Goal: Transaction & Acquisition: Purchase product/service

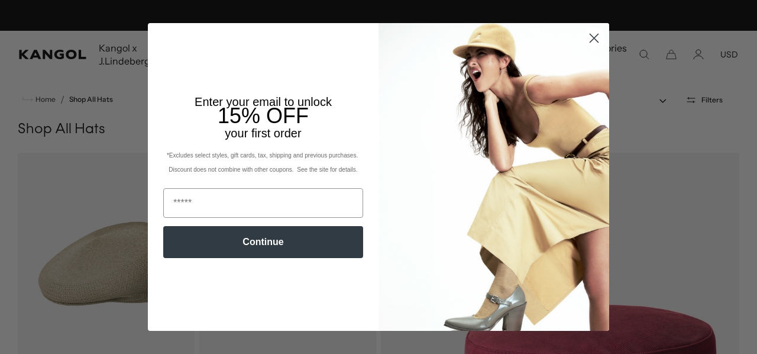
click at [587, 38] on circle "Close dialog" at bounding box center [595, 38] width 20 height 20
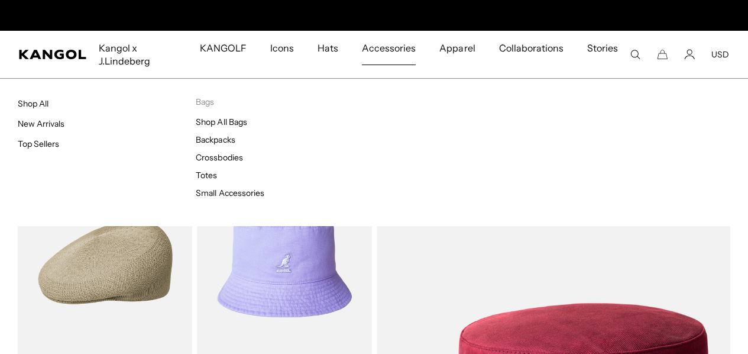
scroll to position [0, 244]
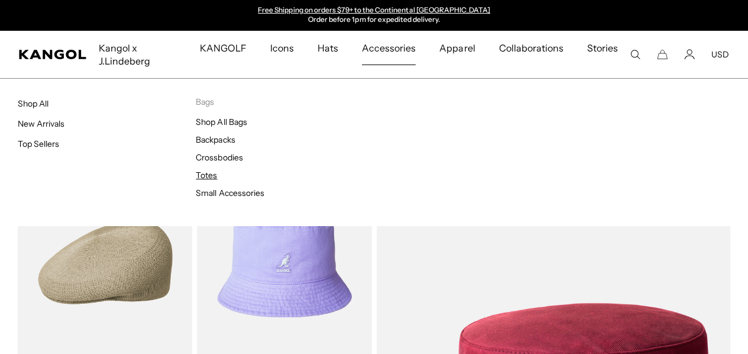
click at [212, 178] on link "Totes" at bounding box center [206, 175] width 21 height 11
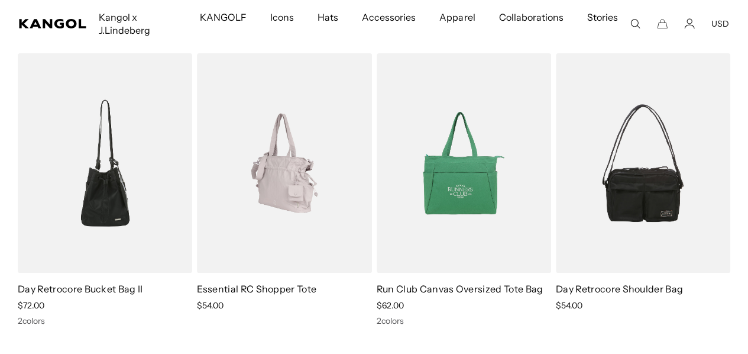
scroll to position [118, 0]
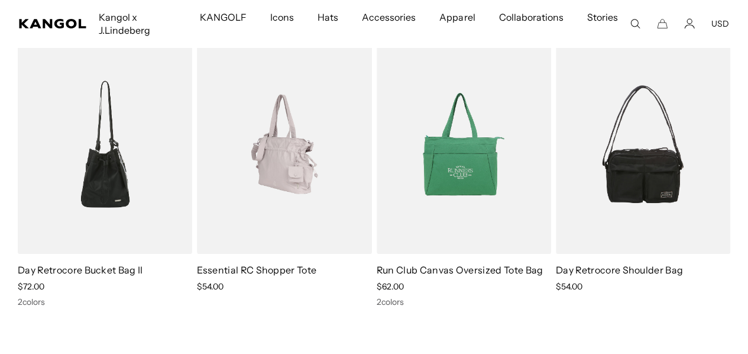
click at [303, 132] on img at bounding box center [284, 143] width 175 height 219
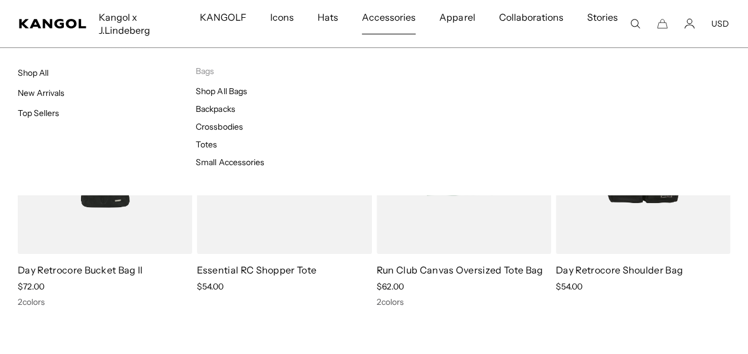
scroll to position [0, 244]
click at [230, 86] on li "Shop All Bags" at bounding box center [285, 91] width 178 height 11
click at [230, 90] on link "Shop All Bags" at bounding box center [221, 91] width 51 height 11
